Goal: Information Seeking & Learning: Understand process/instructions

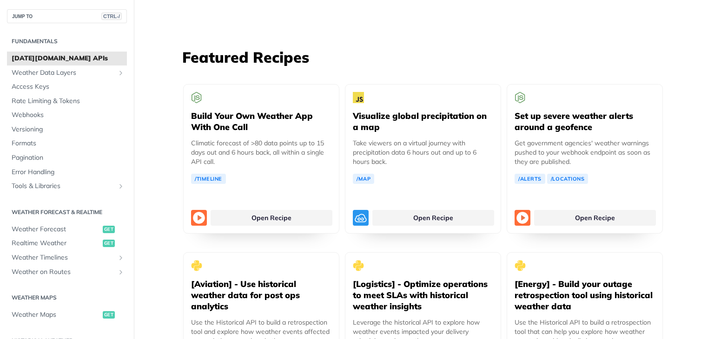
scroll to position [1698, 0]
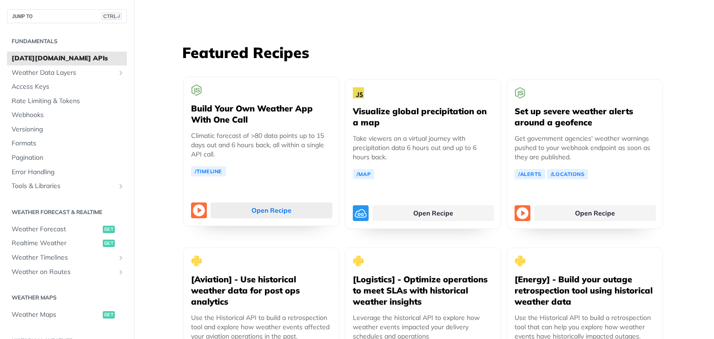
click at [248, 203] on link "Open Recipe" at bounding box center [272, 211] width 122 height 16
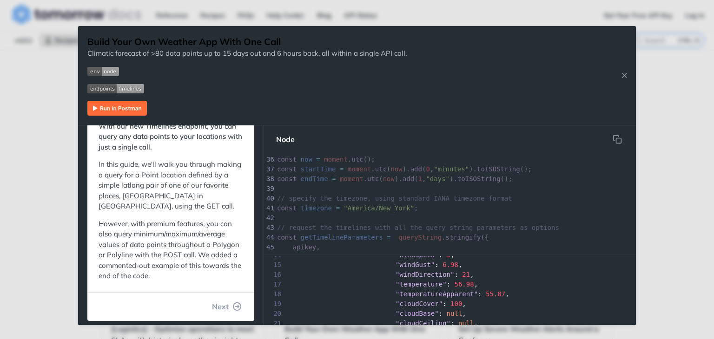
scroll to position [342, 0]
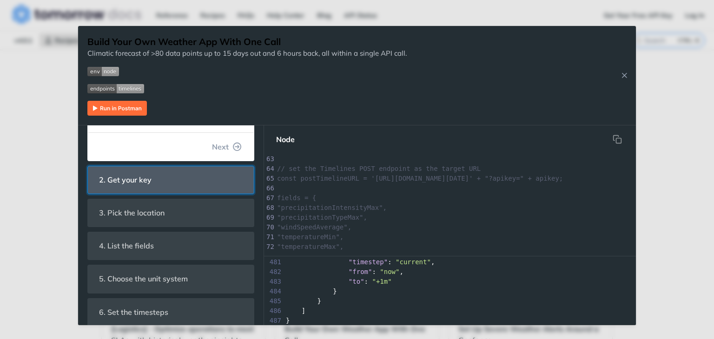
click at [136, 179] on span "2. Get your key" at bounding box center [126, 180] width 66 height 18
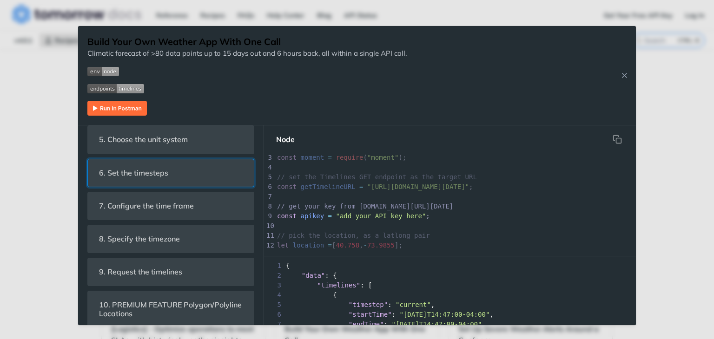
click at [136, 179] on span "6. Set the timesteps" at bounding box center [134, 173] width 82 height 18
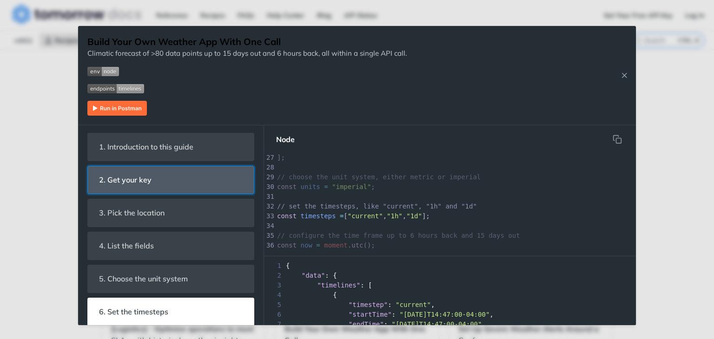
click at [138, 186] on span "2. Get your key" at bounding box center [126, 180] width 66 height 18
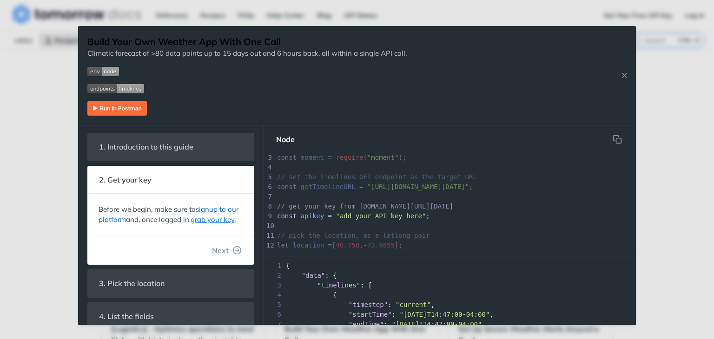
click at [211, 207] on link "signup to our platform" at bounding box center [169, 215] width 140 height 20
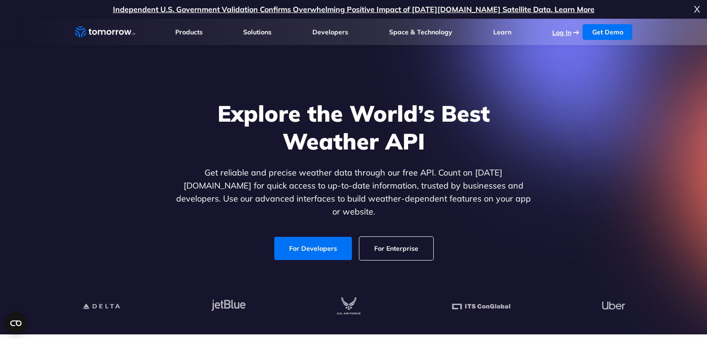
click at [558, 34] on link "Log In" at bounding box center [561, 32] width 19 height 8
